Goal: Task Accomplishment & Management: Manage account settings

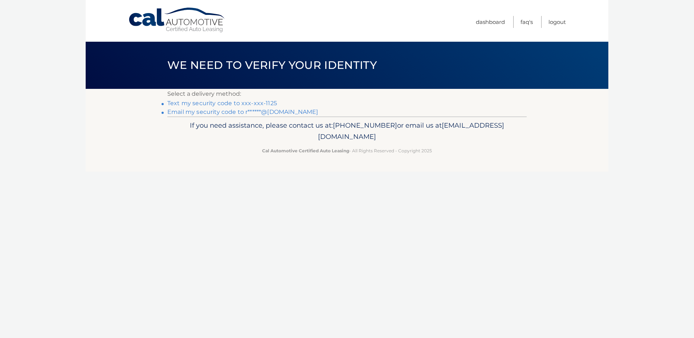
click at [196, 102] on link "Text my security code to xxx-xxx-1125" at bounding box center [222, 103] width 110 height 7
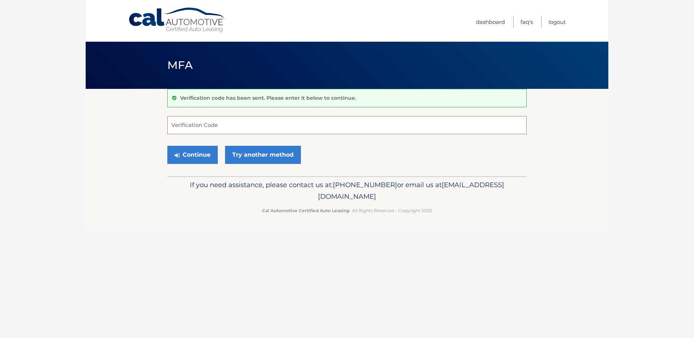
click at [191, 126] on input "Verification Code" at bounding box center [346, 125] width 359 height 18
type input "151120"
click at [172, 152] on button "Continue" at bounding box center [192, 155] width 50 height 18
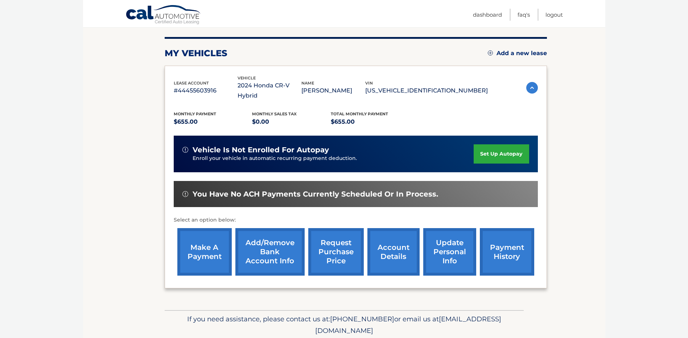
scroll to position [102, 0]
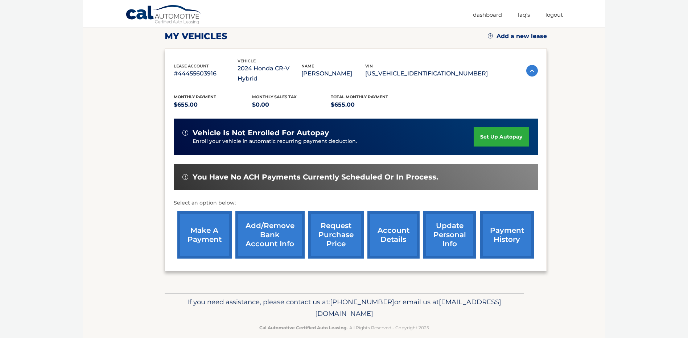
click at [506, 229] on link "payment history" at bounding box center [507, 235] width 54 height 48
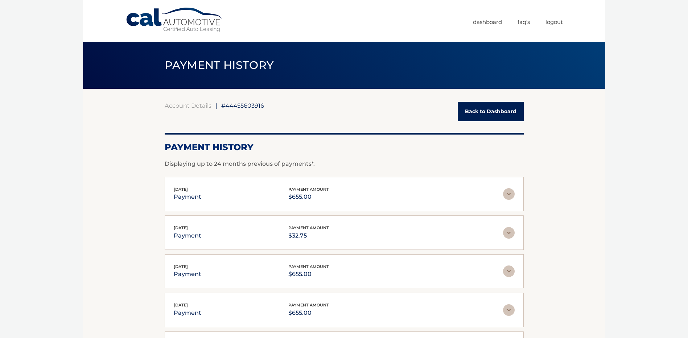
click at [485, 109] on link "Back to Dashboard" at bounding box center [491, 111] width 66 height 19
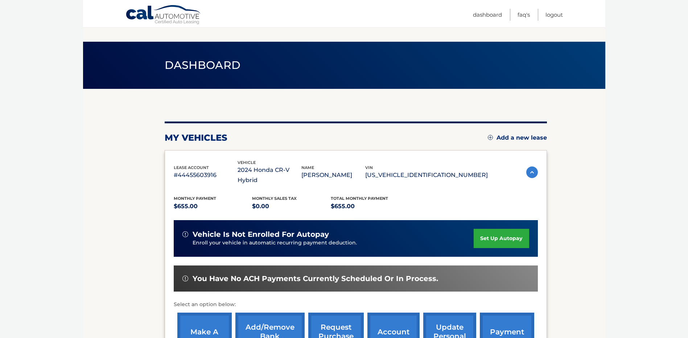
scroll to position [85, 0]
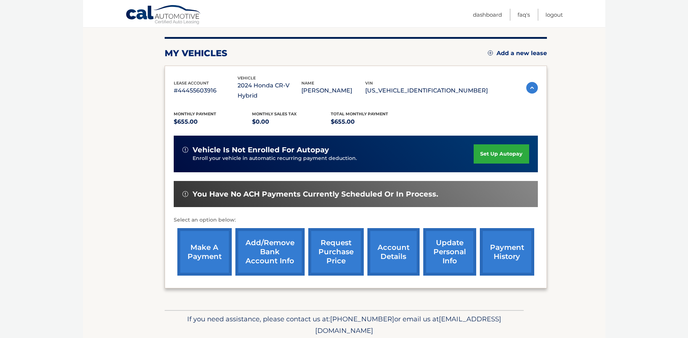
click at [213, 248] on link "make a payment" at bounding box center [204, 252] width 54 height 48
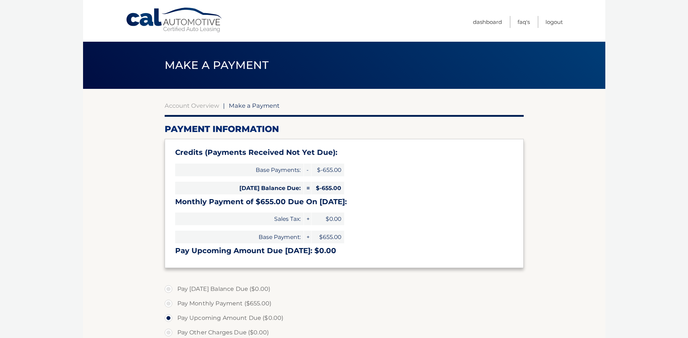
select select "NjRmYzJkYzUtMGI5ZS00YjUzLWJiYWQtMDg4ZTM5MzA2OWZj"
click at [553, 22] on link "Logout" at bounding box center [554, 22] width 17 height 12
